Goal: Check status: Check status

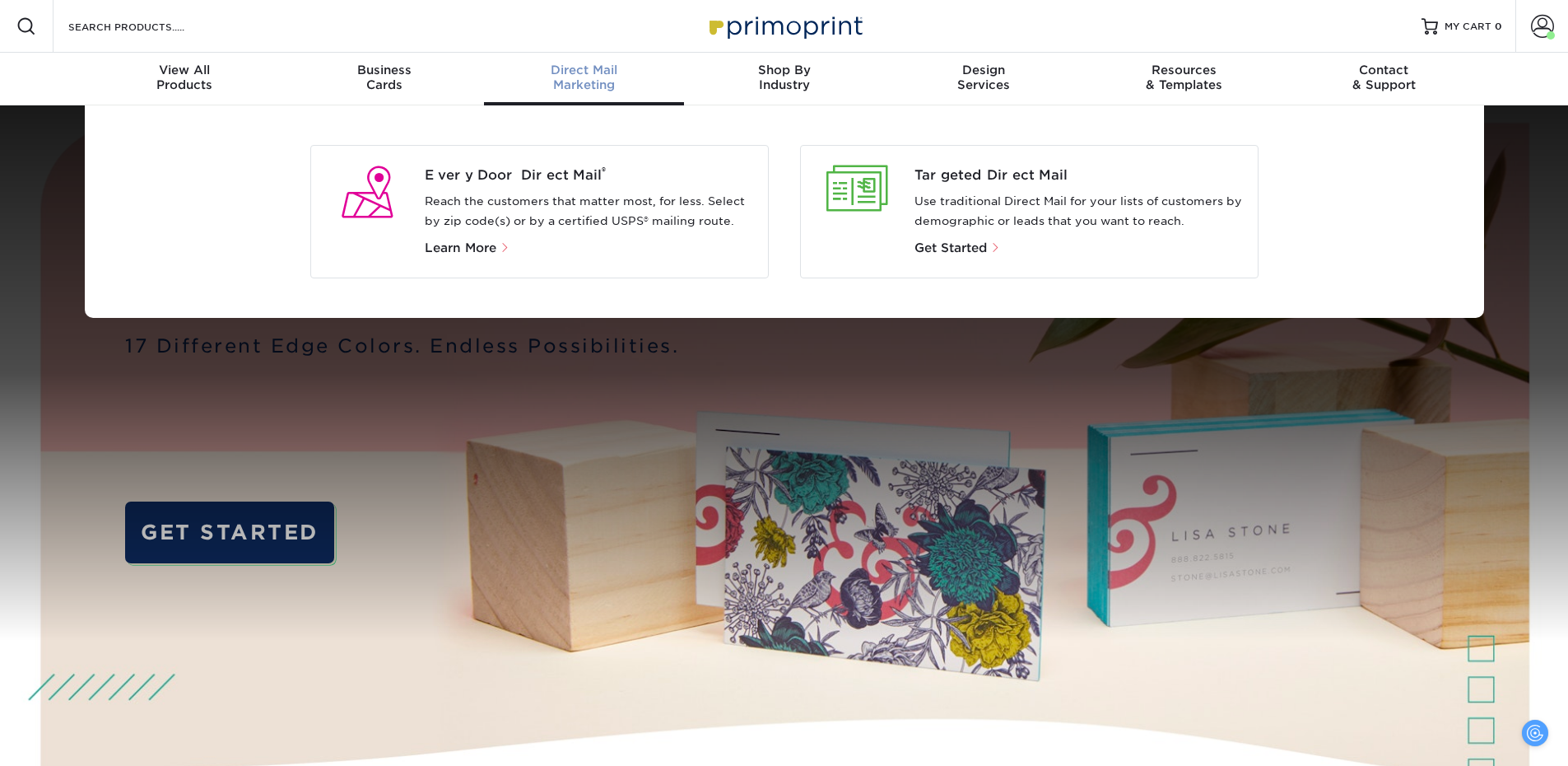
click at [578, 74] on span "Direct Mail" at bounding box center [584, 69] width 200 height 15
click at [541, 176] on span "Every Door Direct Mail ®" at bounding box center [589, 175] width 330 height 20
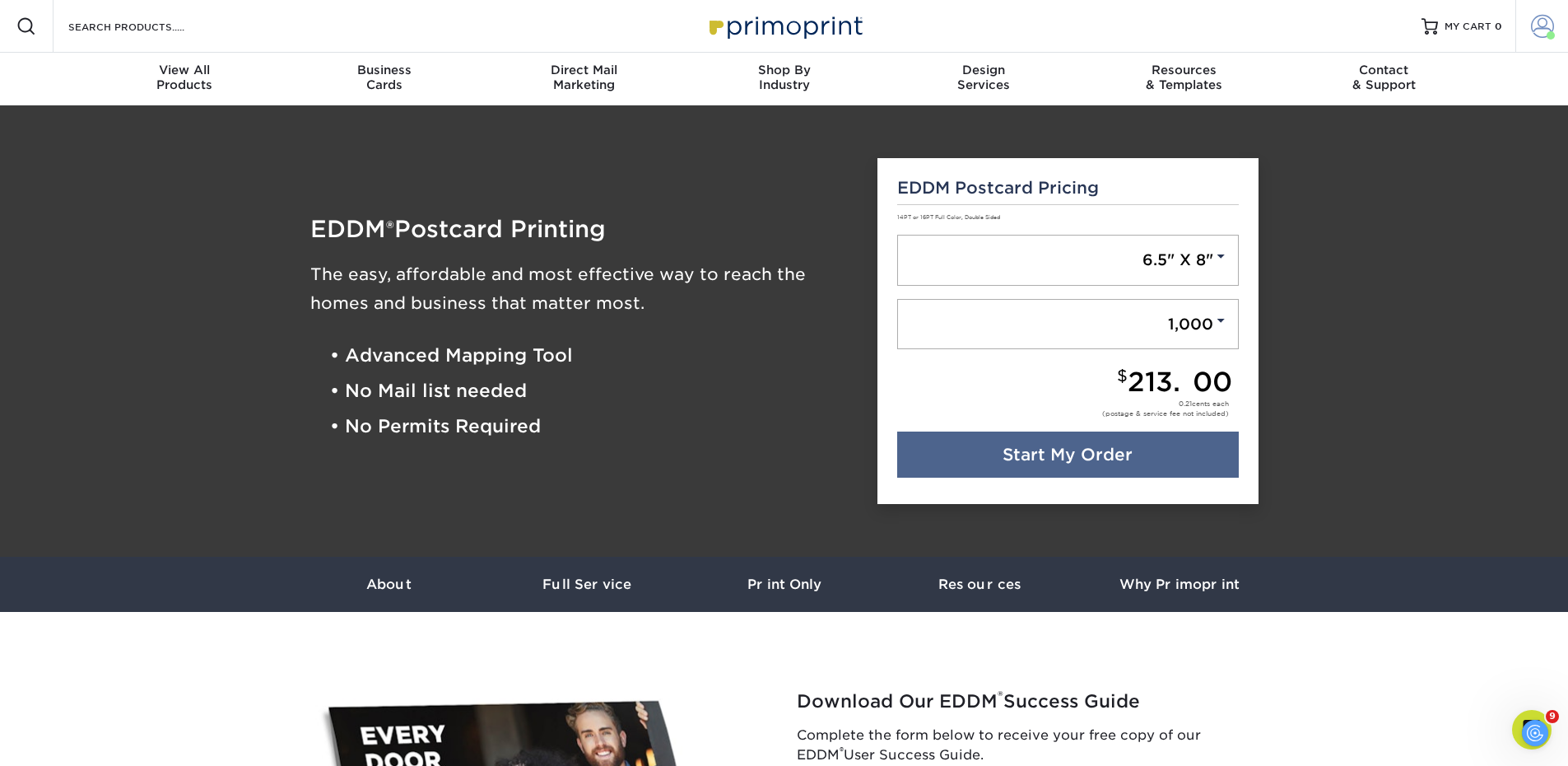
click at [1546, 26] on span at bounding box center [1543, 26] width 23 height 23
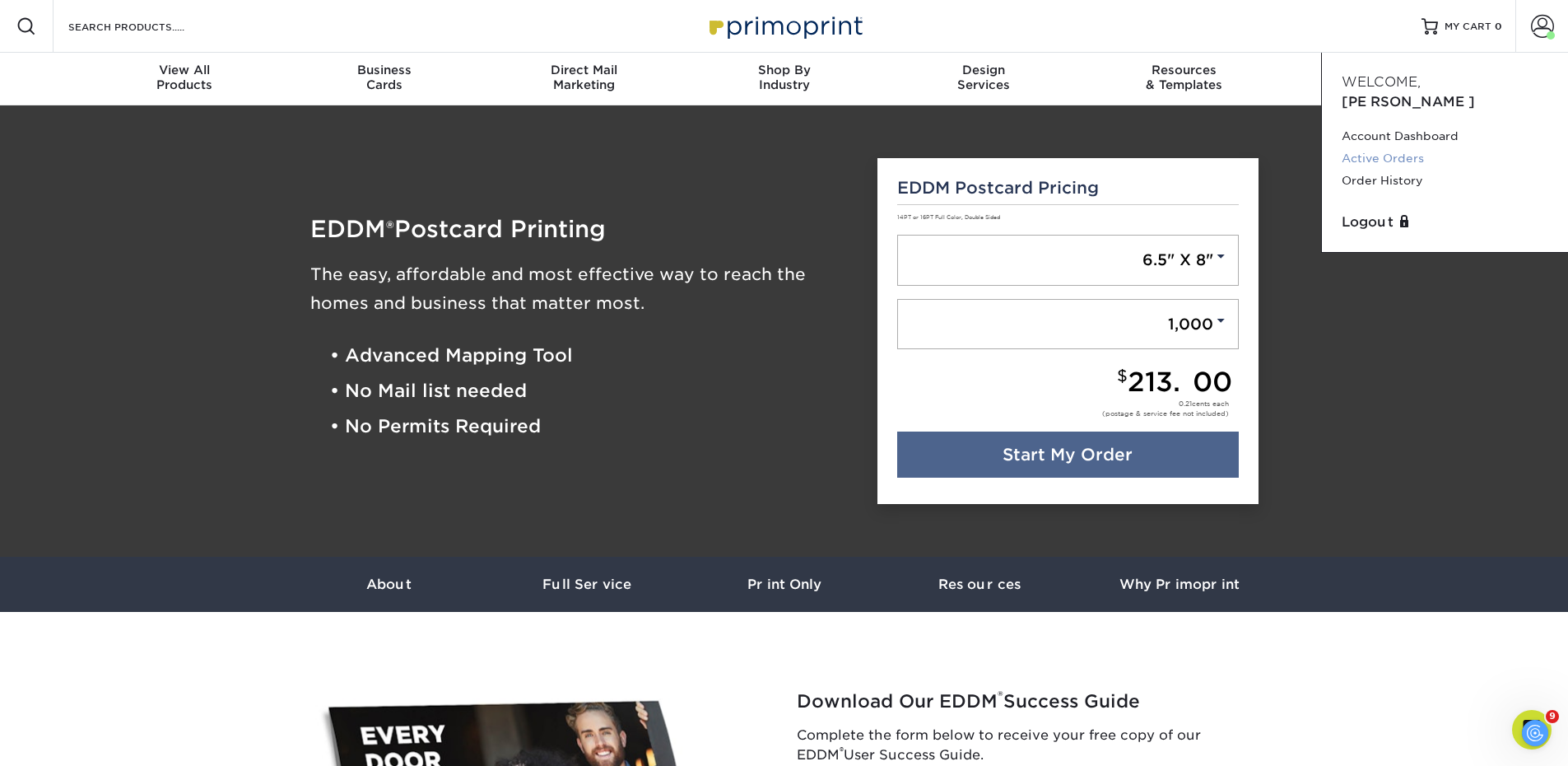
click at [1404, 148] on link "Active Orders" at bounding box center [1444, 158] width 206 height 23
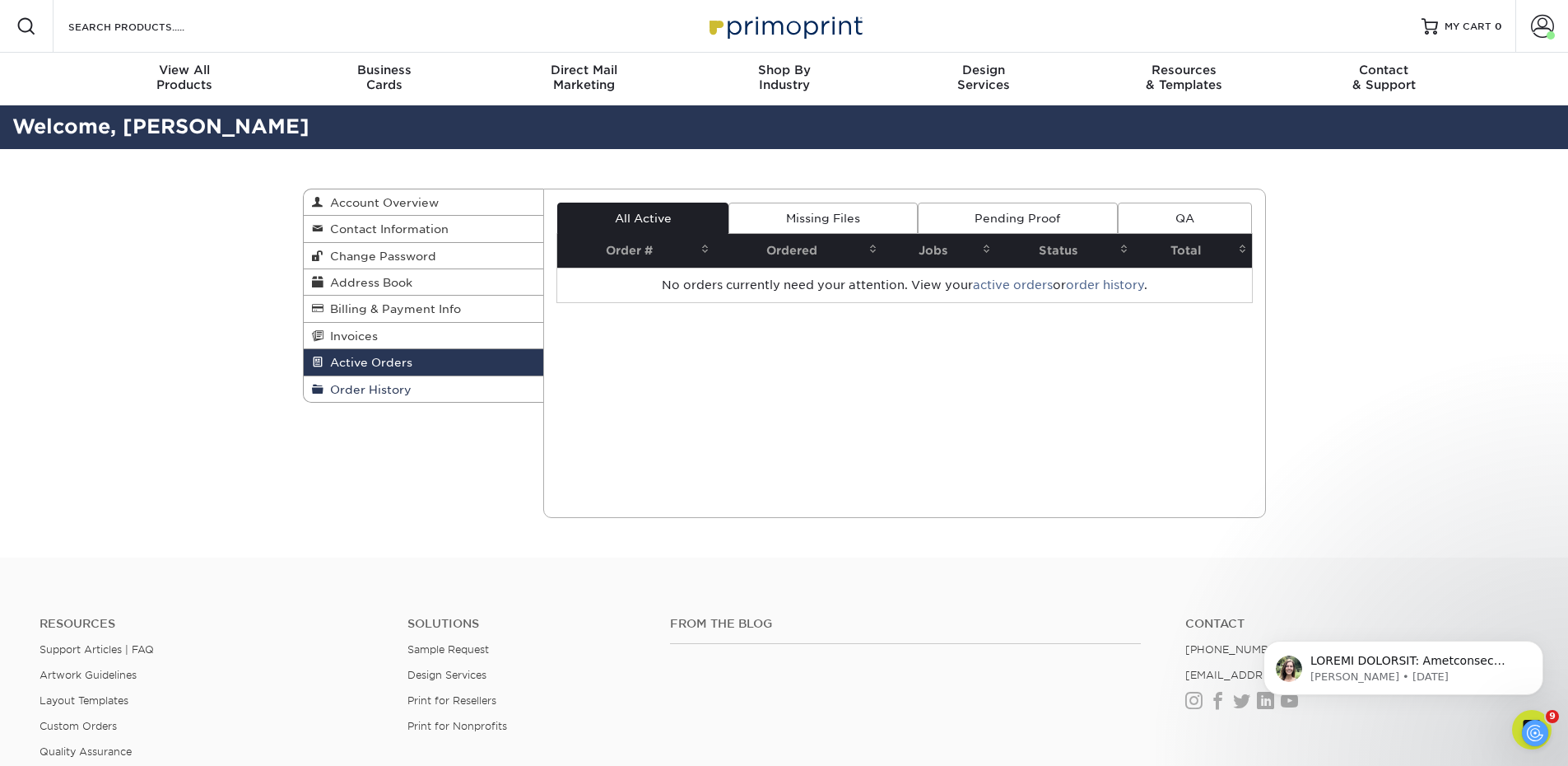
click at [366, 387] on span "Order History" at bounding box center [368, 388] width 88 height 13
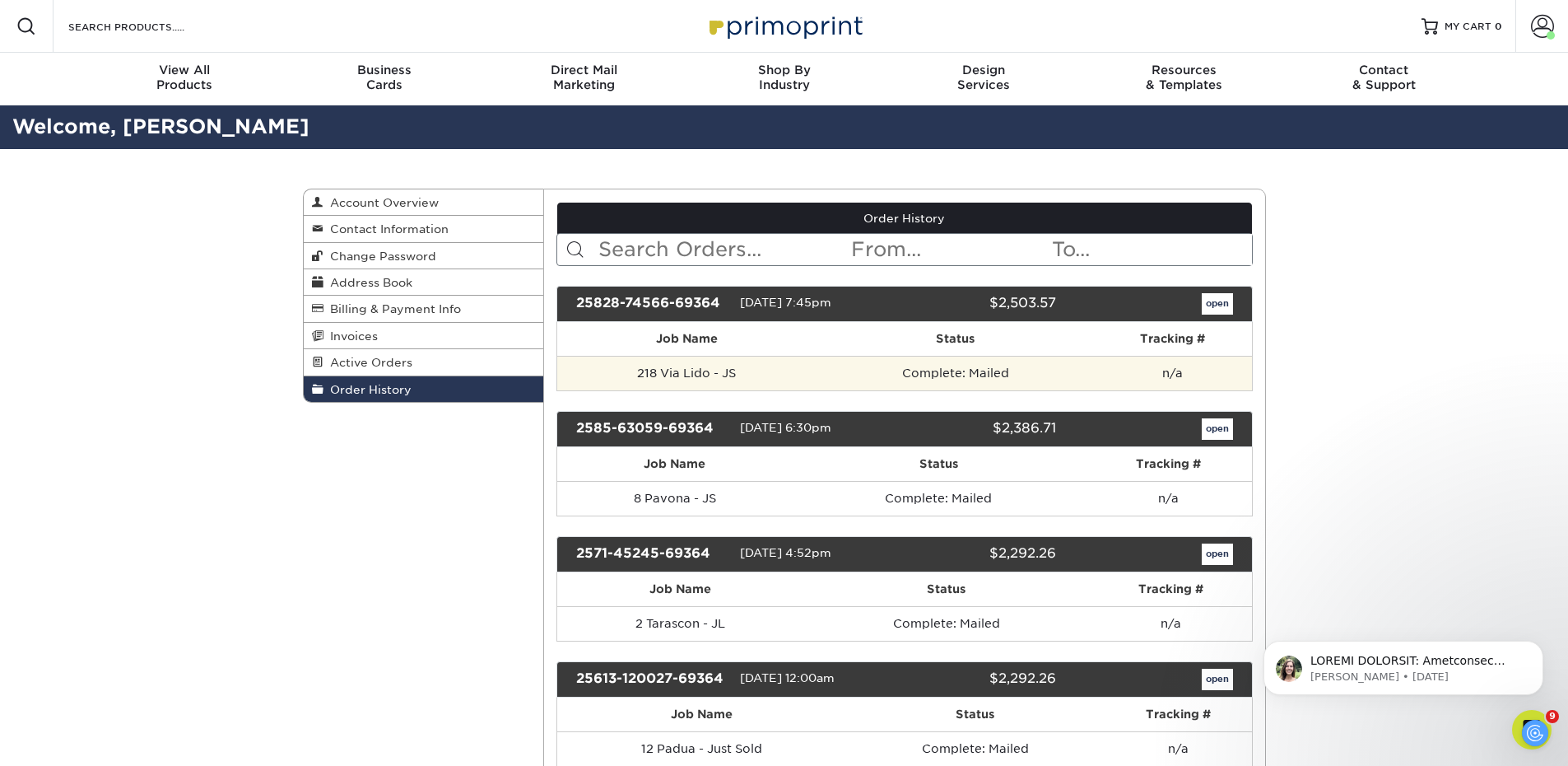
click at [776, 375] on td "218 Via Lido - JS" at bounding box center [687, 372] width 259 height 34
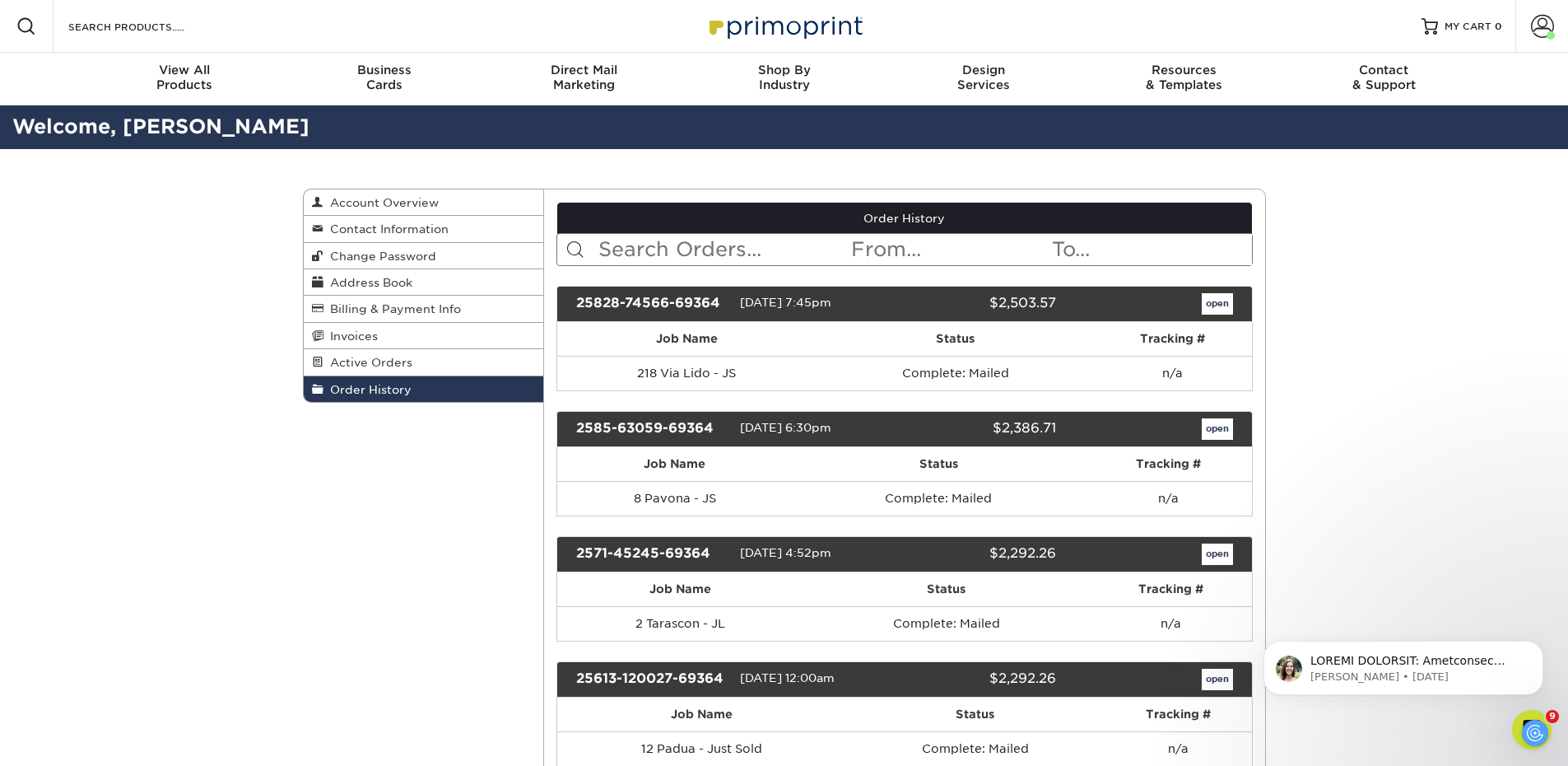
click at [924, 219] on link "Order History" at bounding box center [905, 218] width 694 height 31
click at [1222, 303] on link "open" at bounding box center [1217, 304] width 31 height 22
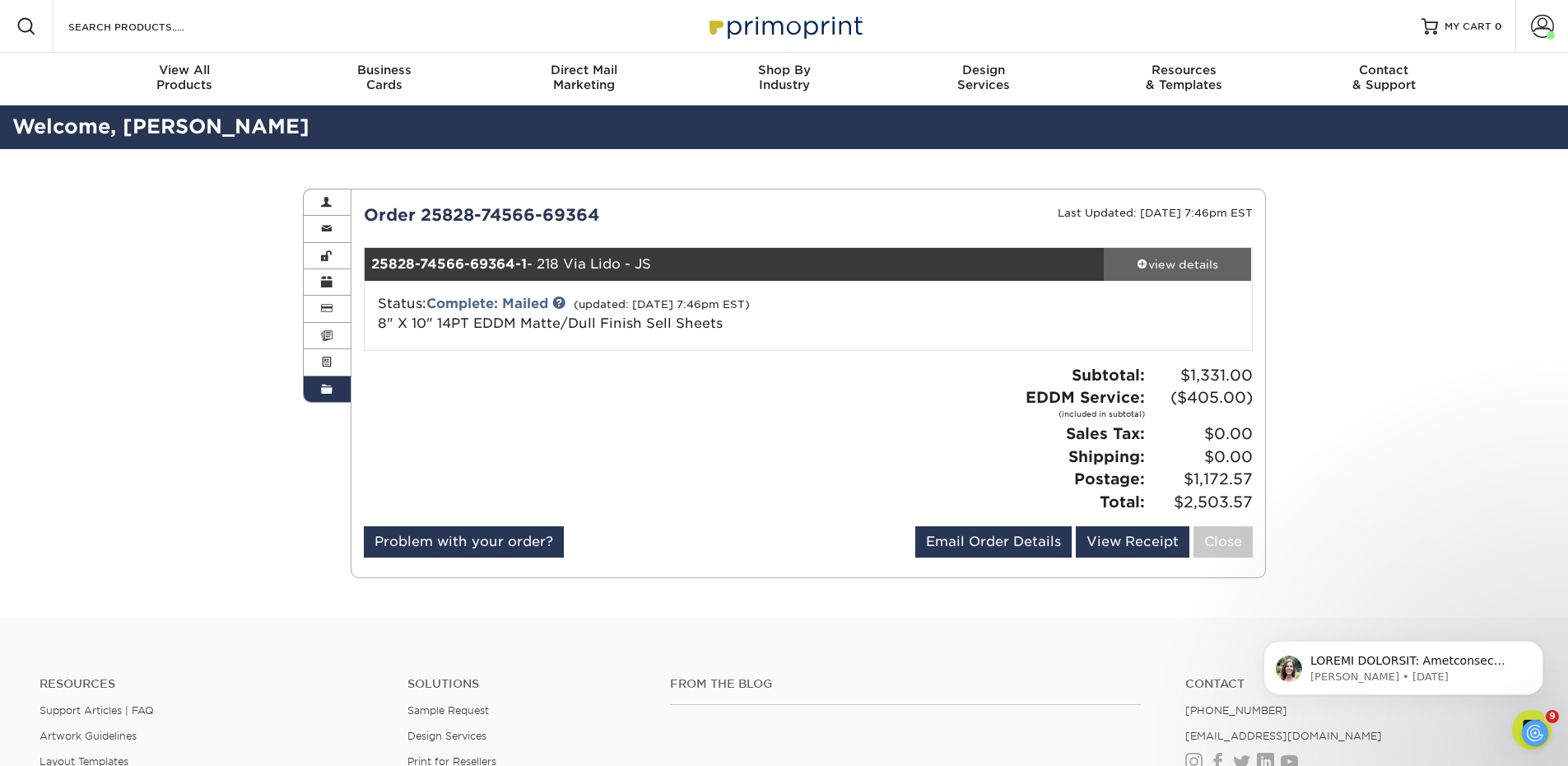
click at [1166, 260] on div "view details" at bounding box center [1177, 264] width 148 height 17
